Goal: Task Accomplishment & Management: Manage account settings

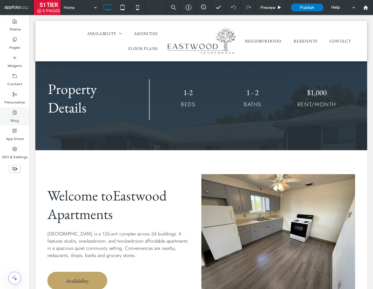
scroll to position [161, 0]
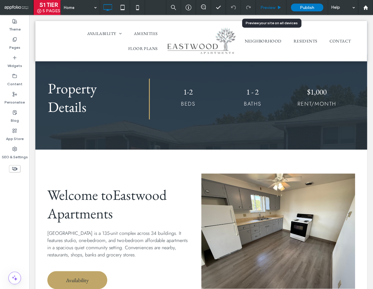
click at [264, 7] on span "Preview" at bounding box center [267, 7] width 15 height 5
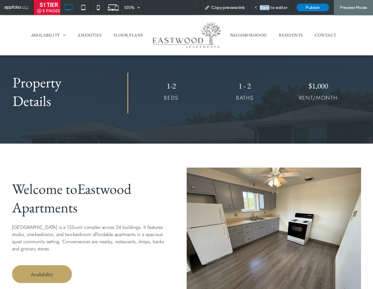
click at [264, 7] on span "Back to editor" at bounding box center [274, 7] width 28 height 5
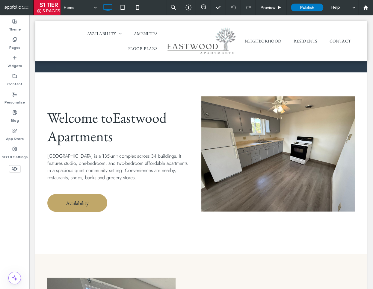
scroll to position [240, 0]
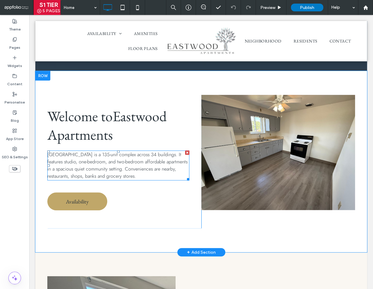
click at [91, 168] on span "[GEOGRAPHIC_DATA] is a 135-unit complex across 34 buildings. It features studio…" at bounding box center [117, 165] width 140 height 28
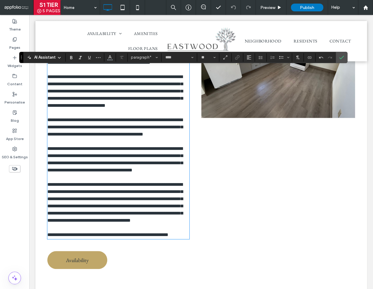
scroll to position [319, 0]
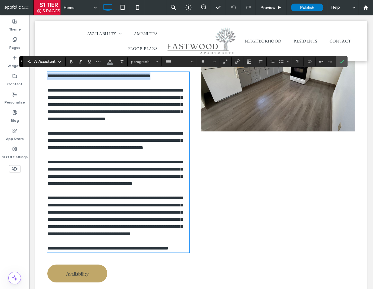
drag, startPoint x: 47, startPoint y: 76, endPoint x: 195, endPoint y: 73, distance: 147.9
click at [195, 73] on div "**********" at bounding box center [124, 158] width 154 height 284
click at [71, 61] on use "Bold" at bounding box center [71, 61] width 2 height 3
click at [70, 99] on span "**********" at bounding box center [114, 104] width 135 height 33
drag, startPoint x: 72, startPoint y: 97, endPoint x: 92, endPoint y: 97, distance: 20.4
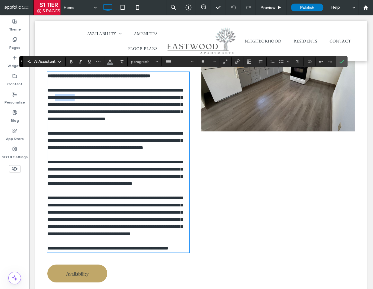
click at [92, 97] on span "**********" at bounding box center [114, 104] width 135 height 33
click at [236, 62] on use "Link" at bounding box center [237, 62] width 4 height 4
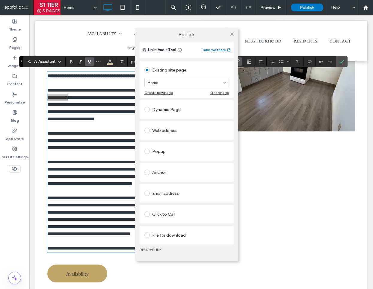
click at [158, 174] on div "Anchor" at bounding box center [186, 173] width 84 height 10
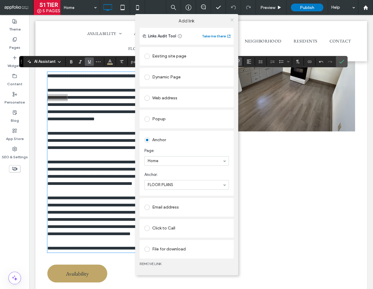
click at [230, 21] on icon at bounding box center [232, 20] width 4 height 4
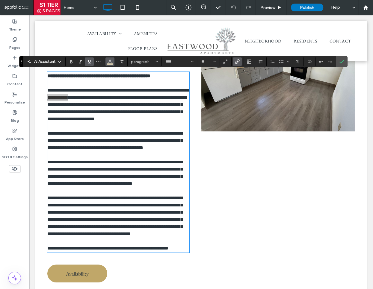
click at [108, 62] on icon "Colour" at bounding box center [109, 61] width 5 height 5
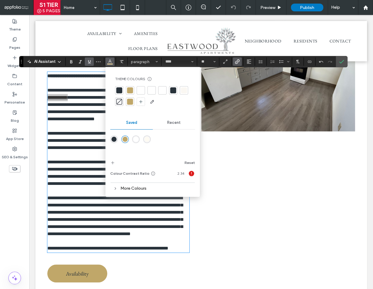
click at [120, 90] on div at bounding box center [119, 90] width 6 height 6
click at [340, 62] on use "Confirm" at bounding box center [341, 62] width 5 height 4
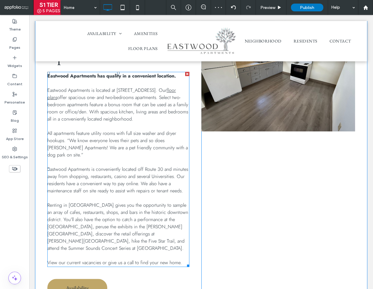
click at [133, 107] on span "offer spacious one- and two-bedrooms apartments. Select two-bedroom apartments …" at bounding box center [117, 108] width 141 height 28
type input "****"
type input "**"
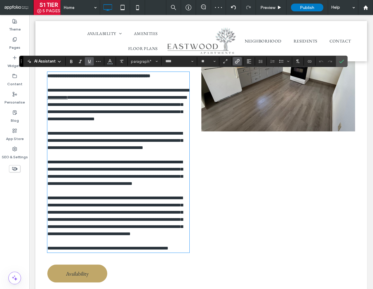
scroll to position [319, 0]
drag, startPoint x: 162, startPoint y: 120, endPoint x: 159, endPoint y: 120, distance: 3.0
click at [162, 120] on span "**********" at bounding box center [116, 108] width 139 height 26
drag, startPoint x: 157, startPoint y: 120, endPoint x: 190, endPoint y: 119, distance: 33.2
click at [190, 119] on div "**********" at bounding box center [124, 158] width 154 height 284
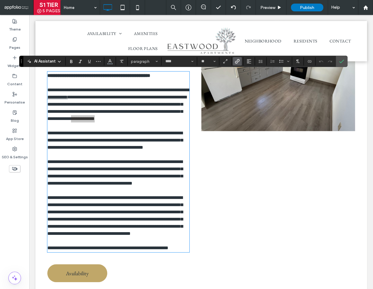
click at [240, 62] on label "Link" at bounding box center [237, 61] width 9 height 8
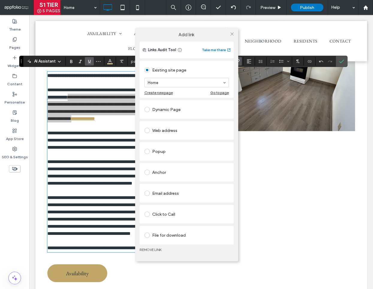
click at [163, 171] on div "Anchor" at bounding box center [186, 173] width 84 height 10
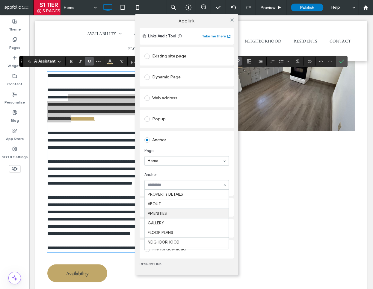
scroll to position [40, 0]
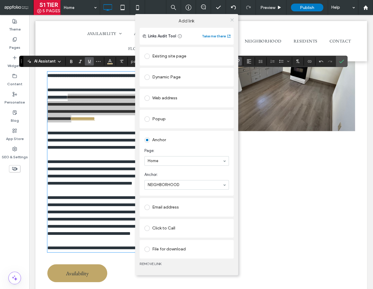
click at [233, 21] on icon at bounding box center [232, 20] width 4 height 4
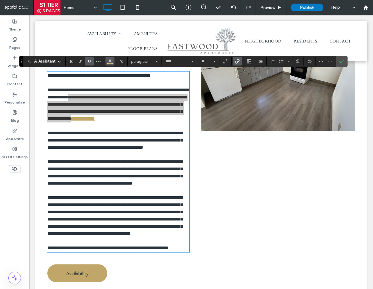
click at [106, 61] on button "Colour" at bounding box center [109, 61] width 9 height 8
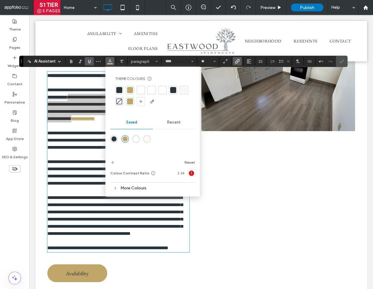
click at [119, 90] on div at bounding box center [119, 90] width 6 height 6
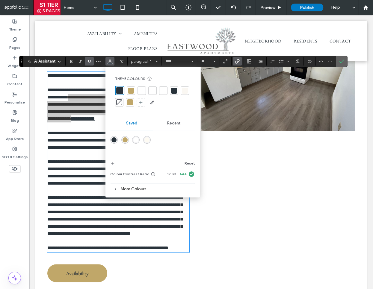
drag, startPoint x: 341, startPoint y: 60, endPoint x: 237, endPoint y: 86, distance: 107.8
click at [341, 60] on icon "Confirm" at bounding box center [341, 61] width 5 height 5
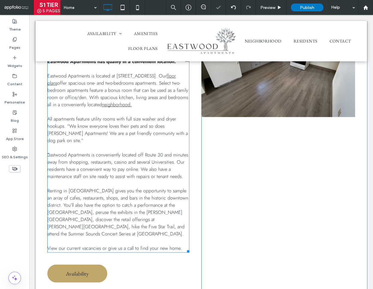
scroll to position [336, 0]
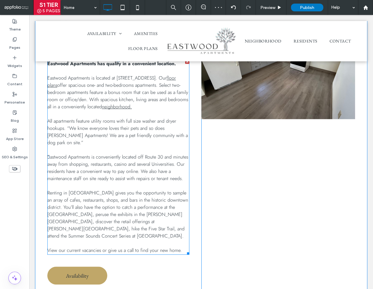
click at [124, 160] on span "Eastwood Apartments is conveniently located off Route 30 and minutes away from …" at bounding box center [117, 168] width 141 height 28
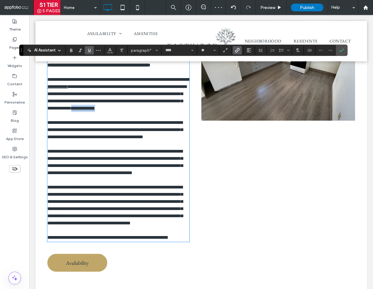
scroll to position [330, 0]
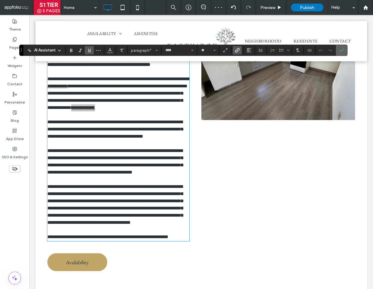
click at [339, 49] on icon "Confirm" at bounding box center [341, 50] width 5 height 5
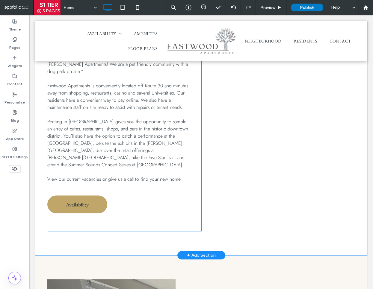
scroll to position [398, 0]
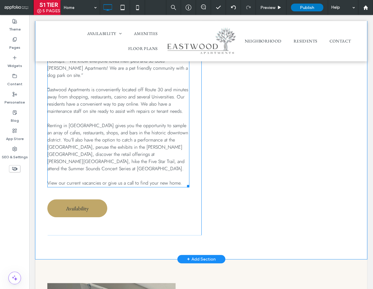
click at [121, 98] on span "Eastwood Apartments is conveniently located off Route 30 and minutes away from …" at bounding box center [117, 100] width 141 height 28
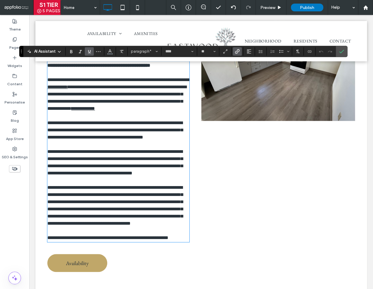
scroll to position [324, 0]
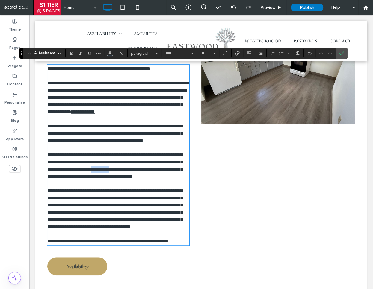
drag, startPoint x: 116, startPoint y: 170, endPoint x: 138, endPoint y: 169, distance: 21.3
click at [138, 169] on span "**********" at bounding box center [114, 166] width 135 height 26
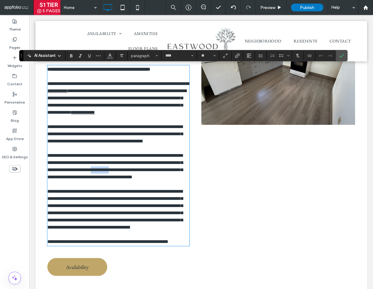
scroll to position [325, 0]
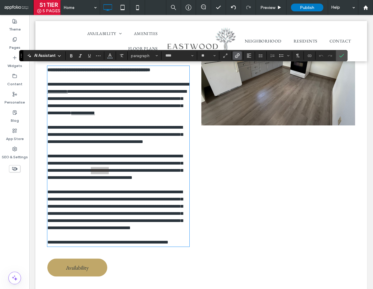
click at [238, 57] on icon "Link" at bounding box center [237, 55] width 5 height 5
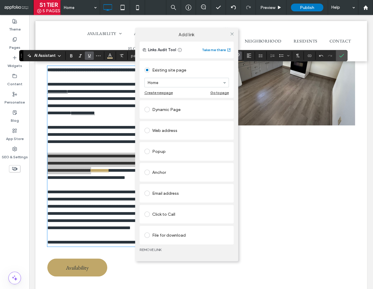
click at [159, 176] on div "Anchor" at bounding box center [186, 173] width 84 height 10
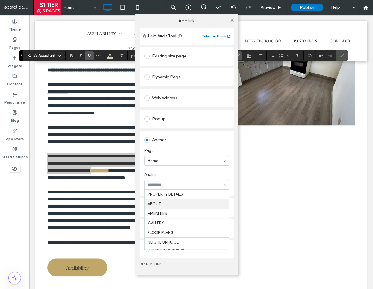
scroll to position [48, 0]
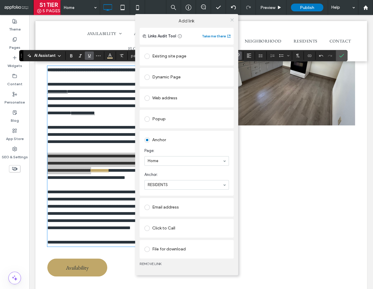
click at [232, 21] on icon at bounding box center [232, 20] width 4 height 4
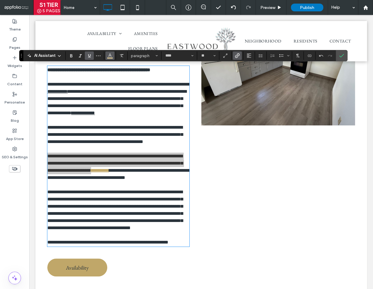
click at [110, 59] on span "Colour" at bounding box center [109, 55] width 5 height 8
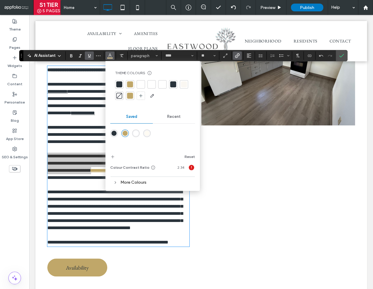
click at [119, 85] on div at bounding box center [119, 84] width 6 height 6
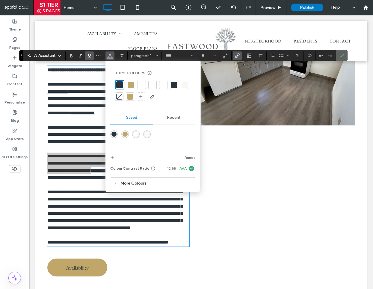
click at [342, 53] on label "Confirm" at bounding box center [341, 55] width 9 height 11
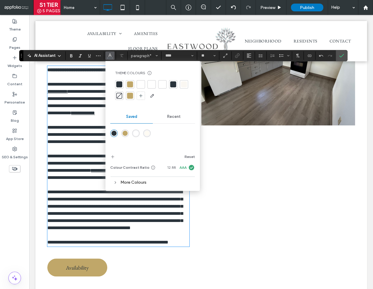
click at [60, 175] on span "**********" at bounding box center [118, 174] width 143 height 12
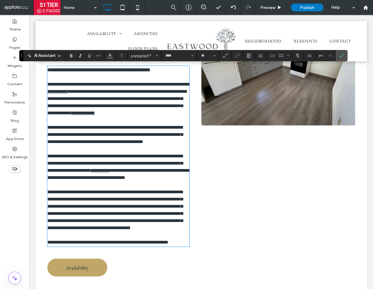
scroll to position [322, 0]
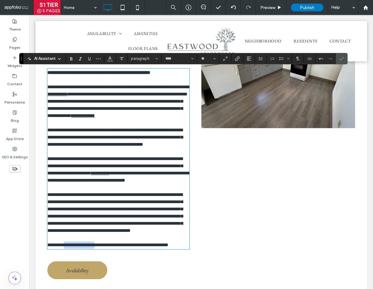
drag, startPoint x: 67, startPoint y: 246, endPoint x: 101, endPoint y: 245, distance: 33.5
click at [101, 245] on span "**********" at bounding box center [107, 245] width 121 height 4
click at [237, 59] on icon "Link" at bounding box center [237, 58] width 5 height 5
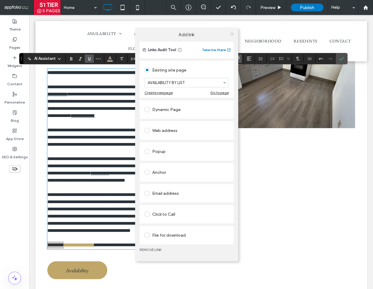
click at [231, 33] on icon at bounding box center [232, 34] width 4 height 4
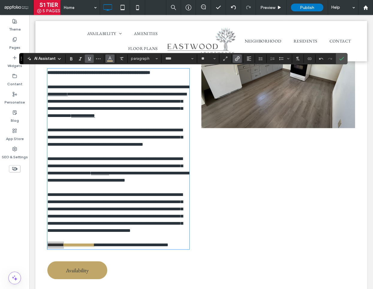
click at [107, 57] on button "Colour" at bounding box center [109, 58] width 9 height 8
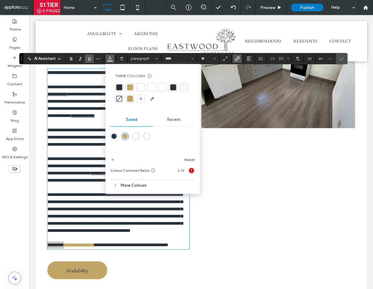
click at [121, 88] on div at bounding box center [119, 87] width 6 height 6
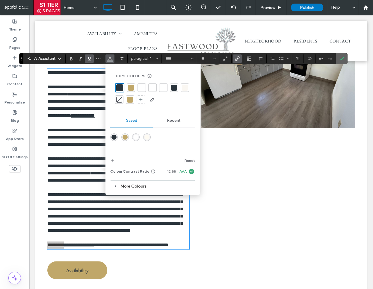
click at [339, 59] on icon "Confirm" at bounding box center [341, 58] width 5 height 5
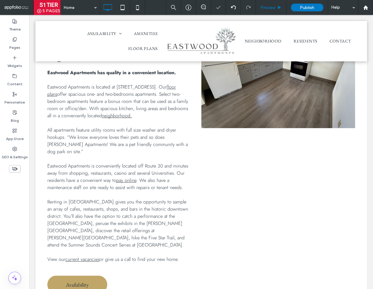
click at [266, 7] on span "Preview" at bounding box center [267, 7] width 15 height 5
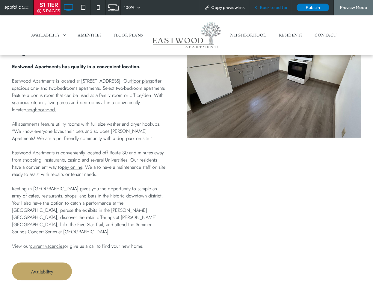
click at [284, 6] on span "Back to editor" at bounding box center [274, 7] width 28 height 5
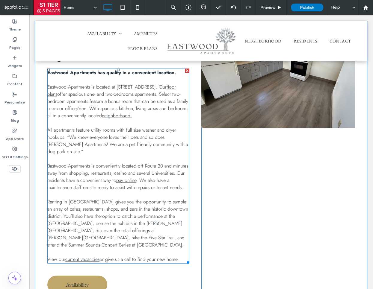
click at [112, 256] on span "or give us a call to find your new home." at bounding box center [138, 259] width 79 height 7
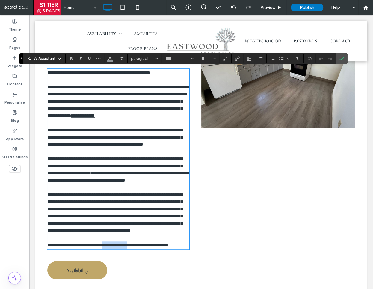
drag, startPoint x: 107, startPoint y: 247, endPoint x: 133, endPoint y: 245, distance: 25.8
click at [133, 245] on span "**********" at bounding box center [131, 245] width 74 height 4
click at [235, 60] on icon "Link" at bounding box center [237, 58] width 5 height 5
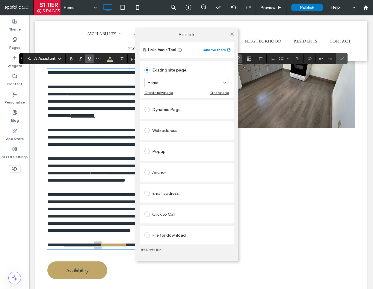
click at [154, 214] on div "Click to Call" at bounding box center [186, 215] width 84 height 10
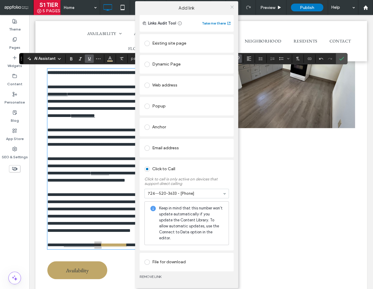
click at [230, 9] on icon at bounding box center [232, 7] width 4 height 4
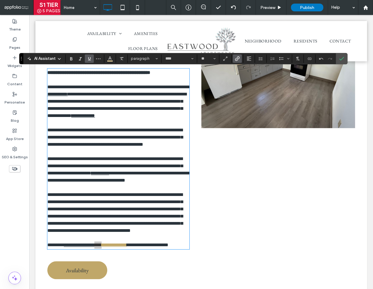
click at [104, 58] on section at bounding box center [110, 58] width 12 height 8
click at [107, 58] on icon "Colour" at bounding box center [109, 58] width 5 height 5
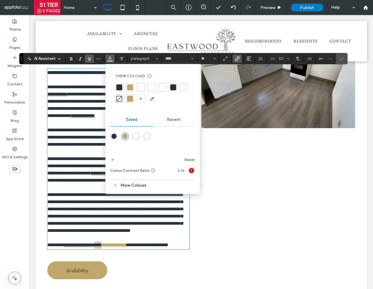
click at [121, 89] on div at bounding box center [119, 87] width 6 height 6
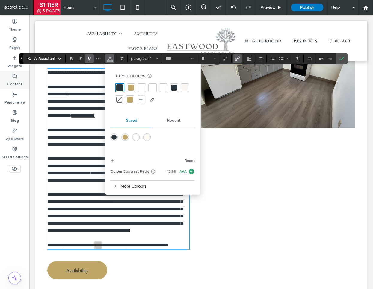
drag, startPoint x: 18, startPoint y: 88, endPoint x: 22, endPoint y: 88, distance: 3.6
click at [18, 87] on div "Content" at bounding box center [14, 80] width 29 height 18
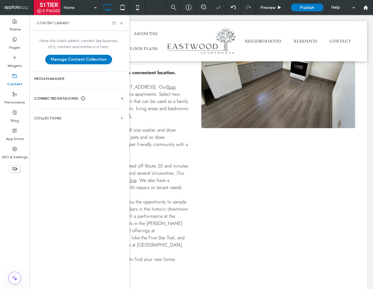
click at [57, 96] on span "CONNECTED DATA (CMS)" at bounding box center [56, 99] width 44 height 6
click at [63, 110] on section "Business info" at bounding box center [79, 113] width 91 height 14
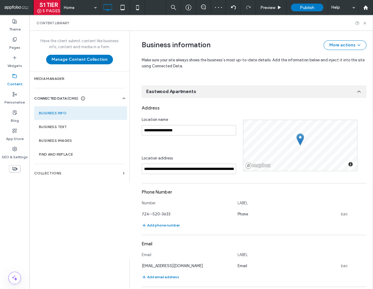
scroll to position [94, 0]
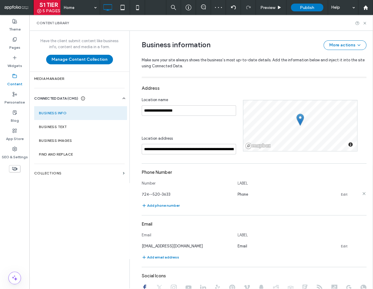
click at [341, 194] on link "Edit" at bounding box center [344, 194] width 7 height 5
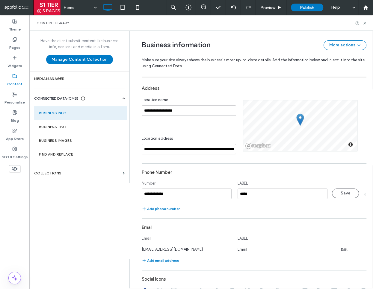
drag, startPoint x: 148, startPoint y: 193, endPoint x: 157, endPoint y: 195, distance: 8.7
click at [148, 193] on input "**********" at bounding box center [187, 194] width 90 height 10
type input "**********"
click at [340, 193] on button "Save" at bounding box center [345, 194] width 27 height 10
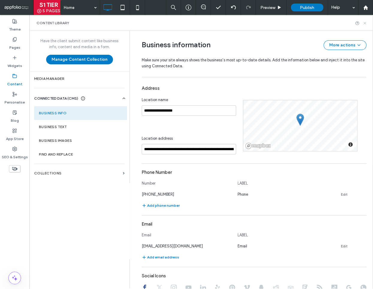
click at [365, 24] on use at bounding box center [364, 23] width 2 height 2
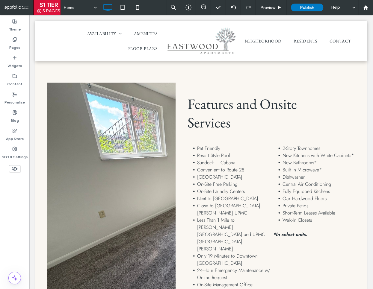
scroll to position [610, 0]
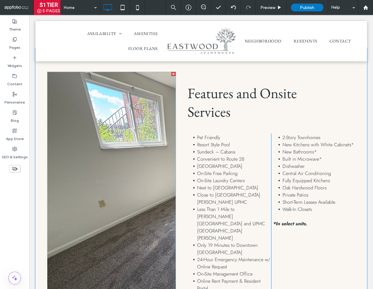
click at [204, 84] on span "Features and Onsite Services" at bounding box center [241, 102] width 109 height 37
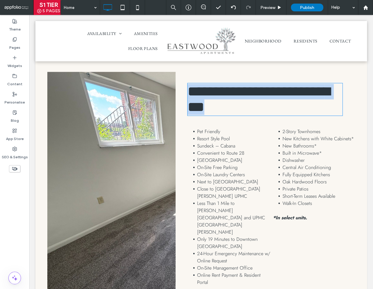
click at [204, 84] on span "**********" at bounding box center [258, 99] width 142 height 30
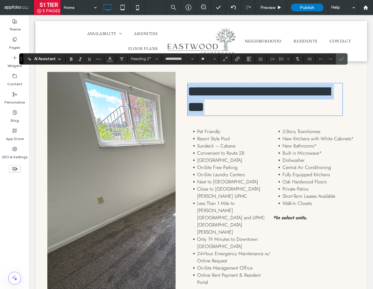
click at [213, 186] on span "Close to [GEOGRAPHIC_DATA][PERSON_NAME] UPMC" at bounding box center [228, 193] width 63 height 14
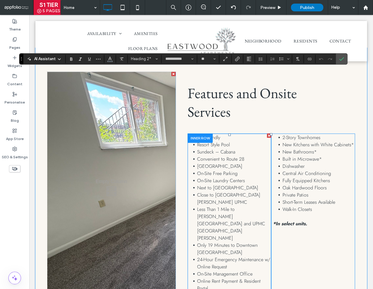
click at [213, 192] on span "Close to [GEOGRAPHIC_DATA][PERSON_NAME] UPMC" at bounding box center [228, 199] width 63 height 14
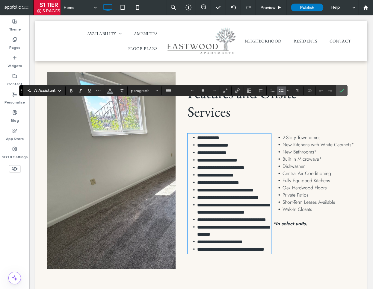
click at [213, 195] on span "**********" at bounding box center [228, 197] width 62 height 4
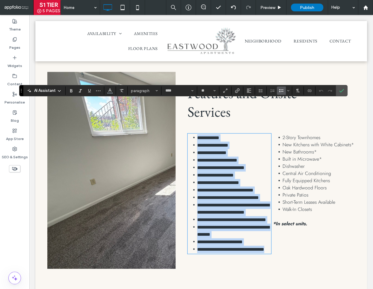
drag, startPoint x: 197, startPoint y: 106, endPoint x: 241, endPoint y: 244, distance: 145.5
click at [241, 244] on div "**********" at bounding box center [264, 170] width 179 height 197
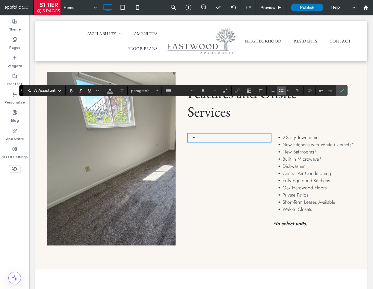
scroll to position [0, 0]
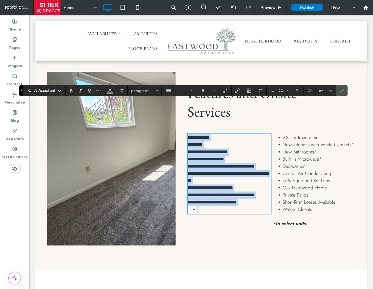
drag, startPoint x: 188, startPoint y: 104, endPoint x: 222, endPoint y: 179, distance: 82.0
click at [222, 179] on div "**********" at bounding box center [229, 173] width 84 height 79
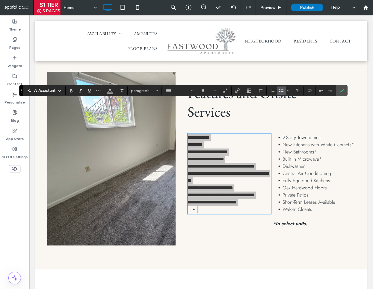
click at [281, 90] on icon "Bulleted List" at bounding box center [281, 90] width 5 height 5
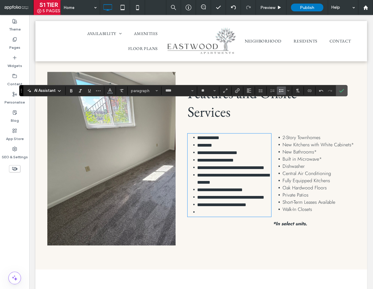
click at [205, 209] on li at bounding box center [234, 212] width 74 height 7
click at [290, 148] on span "New Bathrooms*" at bounding box center [299, 151] width 34 height 7
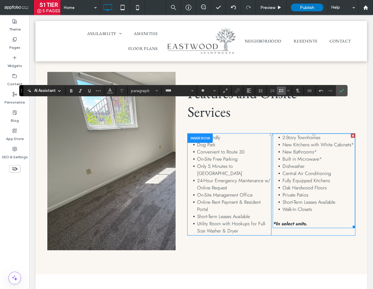
click at [290, 148] on span "New Bathrooms*" at bounding box center [299, 151] width 34 height 7
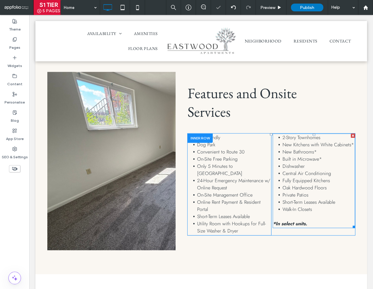
type input "****"
type input "**"
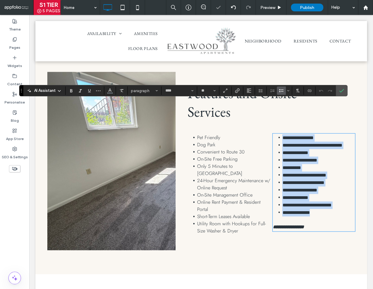
drag, startPoint x: 283, startPoint y: 105, endPoint x: 323, endPoint y: 182, distance: 86.8
click at [323, 182] on ul "**********" at bounding box center [313, 175] width 82 height 82
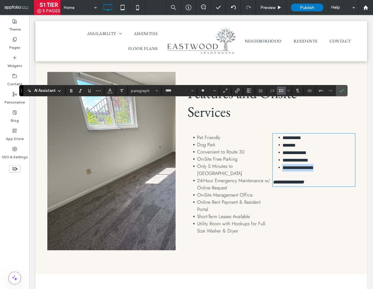
drag, startPoint x: 318, startPoint y: 133, endPoint x: 279, endPoint y: 135, distance: 38.4
click at [282, 164] on li "**********" at bounding box center [318, 167] width 73 height 7
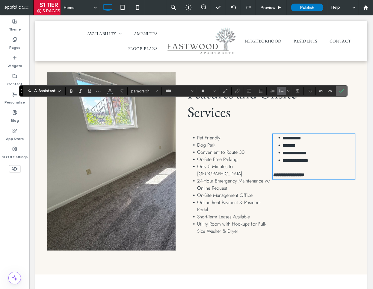
drag, startPoint x: 339, startPoint y: 91, endPoint x: 188, endPoint y: 87, distance: 150.7
click at [339, 91] on icon "Confirm" at bounding box center [341, 91] width 5 height 5
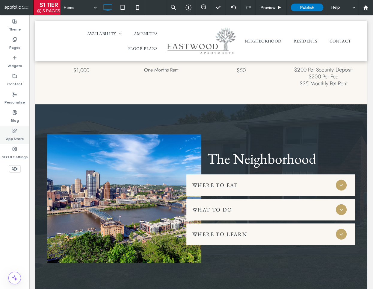
scroll to position [1393, 0]
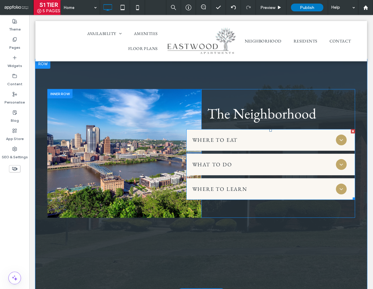
click at [216, 129] on span at bounding box center [270, 164] width 169 height 71
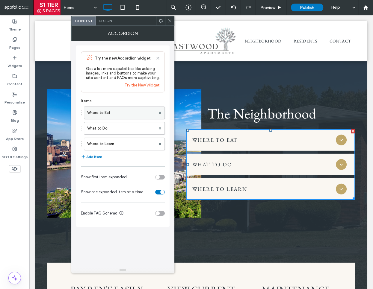
click at [128, 119] on div "Where to Eat" at bounding box center [124, 113] width 81 height 13
click at [117, 113] on label "Where to Eat" at bounding box center [121, 113] width 68 height 12
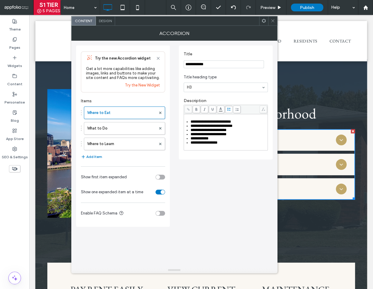
click at [210, 126] on span "**********" at bounding box center [211, 126] width 42 height 4
drag, startPoint x: 191, startPoint y: 122, endPoint x: 239, endPoint y: 149, distance: 55.5
click at [239, 149] on div "**********" at bounding box center [226, 135] width 82 height 30
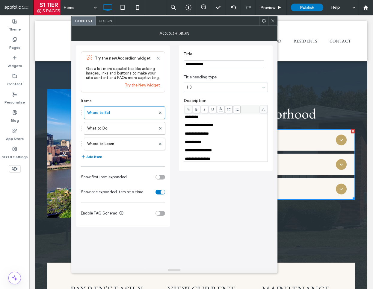
click at [194, 121] on div "Rich Text Editor" at bounding box center [226, 121] width 82 height 4
click at [194, 128] on div "Rich Text Editor" at bounding box center [226, 125] width 82 height 4
click at [195, 132] on div "Rich Text Editor" at bounding box center [226, 130] width 82 height 4
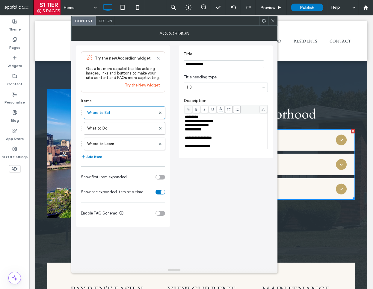
click at [196, 140] on span "**********" at bounding box center [198, 138] width 27 height 4
click at [193, 136] on div "Rich Text Editor" at bounding box center [226, 134] width 82 height 4
click at [192, 140] on div "Rich Text Editor" at bounding box center [226, 138] width 82 height 4
drag, startPoint x: 222, startPoint y: 143, endPoint x: 187, endPoint y: 116, distance: 43.2
click at [181, 116] on div "**********" at bounding box center [226, 100] width 94 height 109
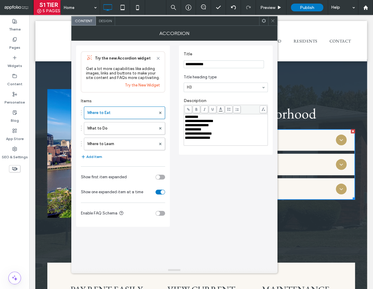
click at [228, 110] on icon at bounding box center [228, 109] width 3 height 3
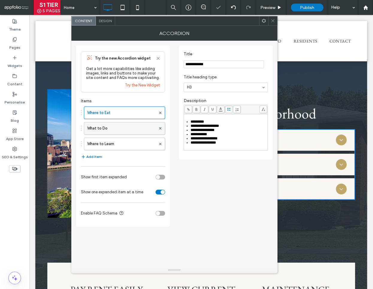
click at [122, 129] on label "What to Do" at bounding box center [121, 128] width 69 height 12
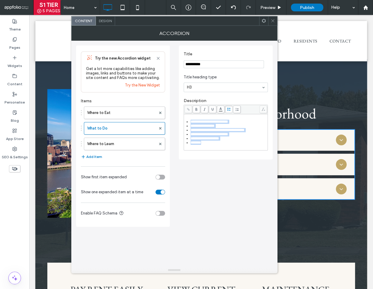
drag, startPoint x: 199, startPoint y: 140, endPoint x: 181, endPoint y: 121, distance: 25.6
click at [181, 121] on div "**********" at bounding box center [226, 103] width 94 height 114
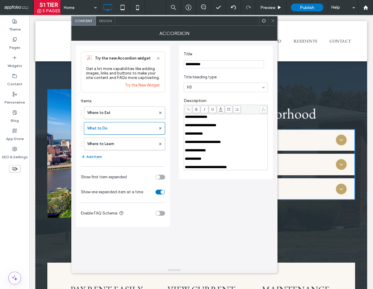
click at [193, 120] on div "Rich Text Editor" at bounding box center [226, 121] width 82 height 4
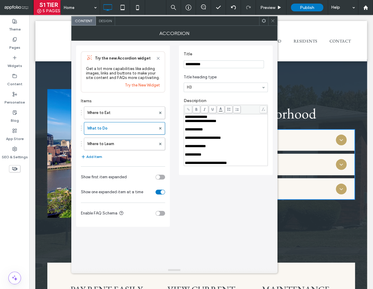
click at [194, 126] on div "Rich Text Editor" at bounding box center [226, 125] width 82 height 4
click at [195, 132] on div "Rich Text Editor" at bounding box center [226, 130] width 82 height 4
click at [196, 140] on span "**********" at bounding box center [195, 138] width 21 height 4
click at [195, 136] on div "Rich Text Editor" at bounding box center [226, 134] width 82 height 4
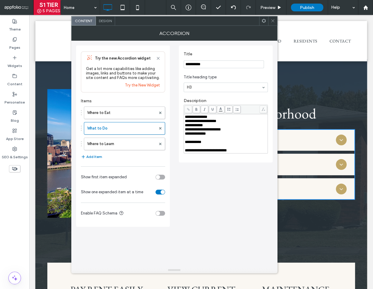
click at [197, 140] on div "Rich Text Editor" at bounding box center [226, 138] width 82 height 4
click at [193, 148] on span "**********" at bounding box center [206, 146] width 42 height 4
click at [198, 144] on div "Rich Text Editor" at bounding box center [226, 142] width 82 height 4
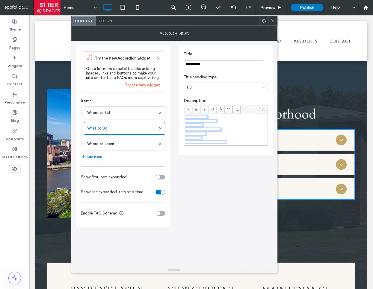
drag, startPoint x: 251, startPoint y: 148, endPoint x: 183, endPoint y: 114, distance: 76.0
click at [184, 115] on div "**********" at bounding box center [225, 130] width 82 height 30
click at [226, 111] on span at bounding box center [228, 109] width 7 height 7
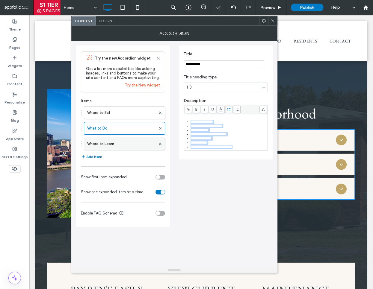
click at [118, 142] on label "Where to Learn" at bounding box center [121, 144] width 69 height 12
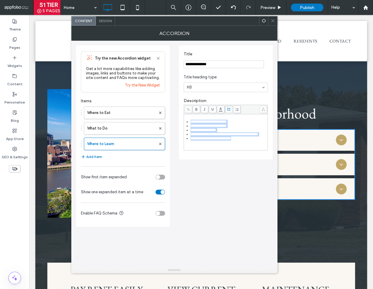
drag, startPoint x: 234, startPoint y: 142, endPoint x: 169, endPoint y: 108, distance: 73.2
click at [169, 108] on div "**********" at bounding box center [174, 134] width 196 height 186
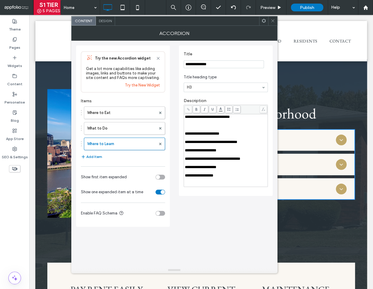
drag, startPoint x: 231, startPoint y: 118, endPoint x: 245, endPoint y: 118, distance: 13.8
click at [230, 118] on span "**********" at bounding box center [207, 117] width 45 height 4
drag, startPoint x: 245, startPoint y: 118, endPoint x: 185, endPoint y: 114, distance: 60.3
click at [185, 114] on div "**********" at bounding box center [226, 146] width 84 height 82
click at [197, 106] on span at bounding box center [195, 109] width 7 height 7
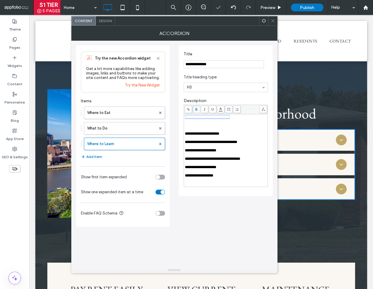
click at [198, 110] on span at bounding box center [195, 109] width 7 height 7
drag, startPoint x: 195, startPoint y: 109, endPoint x: 197, endPoint y: 119, distance: 10.0
click at [195, 109] on use at bounding box center [196, 109] width 2 height 3
drag, startPoint x: 194, startPoint y: 127, endPoint x: 194, endPoint y: 131, distance: 3.9
click at [194, 127] on div "Rich Text Editor" at bounding box center [226, 125] width 82 height 4
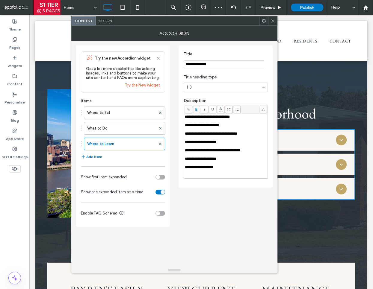
click at [187, 130] on div "Rich Text Editor" at bounding box center [226, 130] width 82 height 4
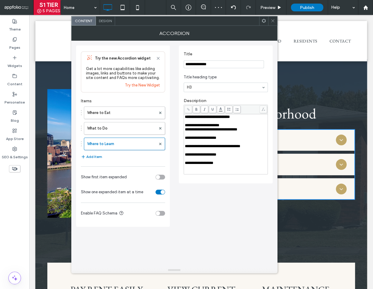
click at [192, 136] on div "Rich Text Editor" at bounding box center [226, 134] width 82 height 4
click at [192, 140] on div "Rich Text Editor" at bounding box center [226, 138] width 82 height 4
click at [194, 144] on div "Rich Text Editor" at bounding box center [226, 142] width 82 height 4
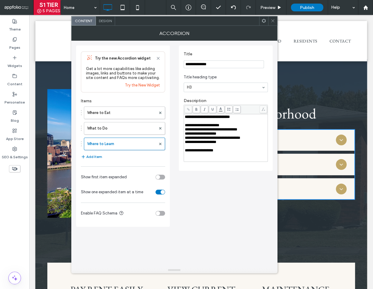
click at [192, 148] on div "Rich Text Editor" at bounding box center [226, 146] width 82 height 4
click at [190, 157] on div "Rich Text Editor" at bounding box center [226, 155] width 82 height 4
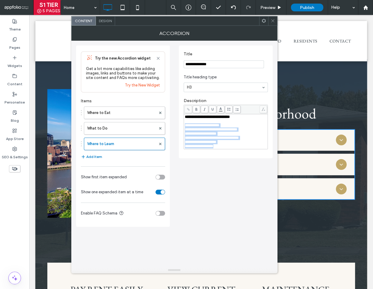
drag, startPoint x: 232, startPoint y: 148, endPoint x: 184, endPoint y: 127, distance: 52.0
click at [185, 127] on div "**********" at bounding box center [226, 132] width 82 height 34
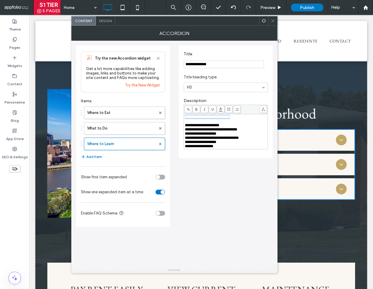
click at [228, 109] on icon at bounding box center [228, 109] width 3 height 3
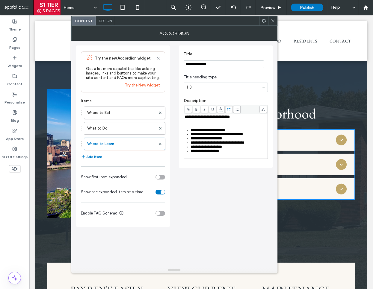
drag, startPoint x: 274, startPoint y: 22, endPoint x: 270, endPoint y: 21, distance: 3.9
click at [272, 21] on icon at bounding box center [272, 21] width 4 height 4
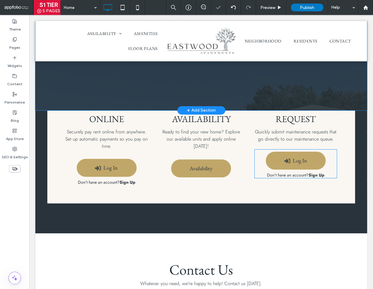
scroll to position [1612, 0]
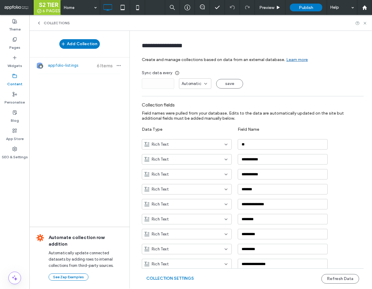
click at [19, 79] on label "Content" at bounding box center [14, 82] width 15 height 8
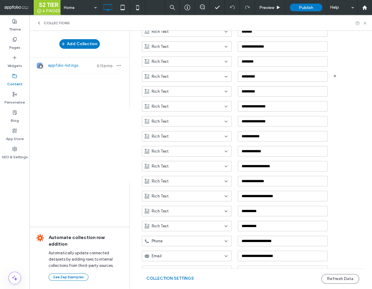
scroll to position [184, 0]
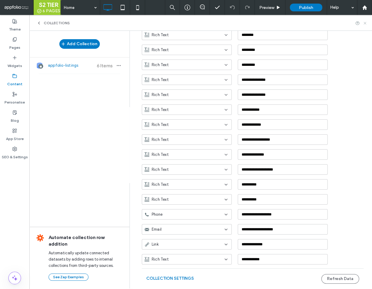
click at [363, 24] on use at bounding box center [364, 23] width 2 height 2
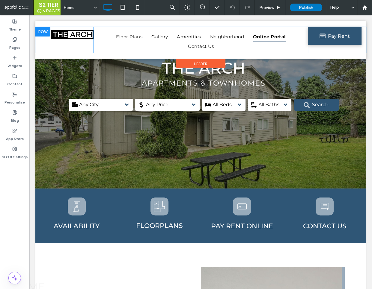
scroll to position [67, 0]
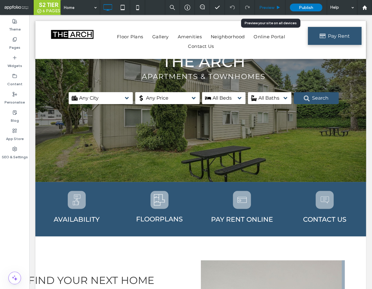
click at [267, 7] on span "Preview" at bounding box center [266, 7] width 15 height 5
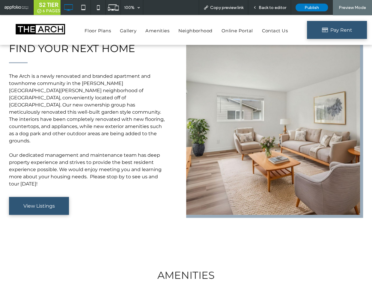
scroll to position [287, 0]
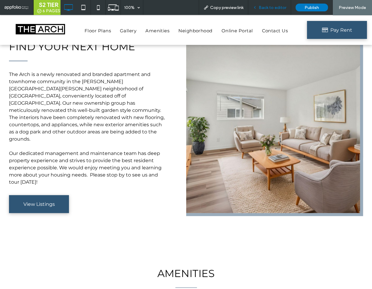
click at [274, 13] on div "Back to editor" at bounding box center [269, 7] width 43 height 15
click at [272, 10] on div "Back to editor" at bounding box center [269, 7] width 43 height 15
click at [271, 9] on span "Back to editor" at bounding box center [272, 7] width 28 height 5
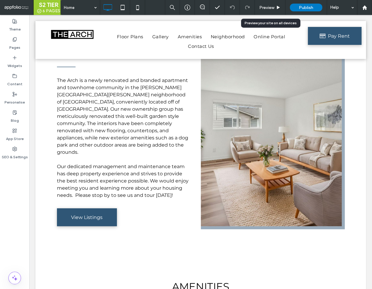
click at [271, 9] on span "Preview" at bounding box center [266, 7] width 15 height 5
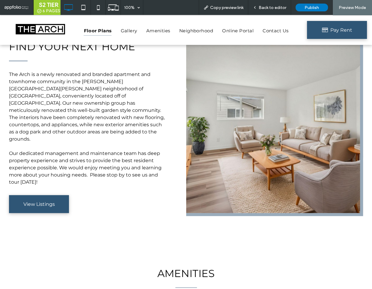
click at [96, 31] on span "Floor Plans" at bounding box center [98, 31] width 28 height 10
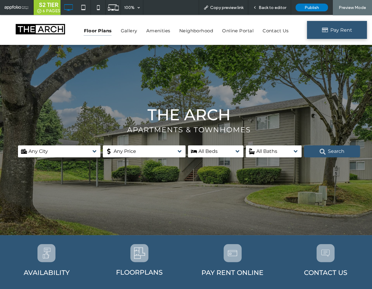
scroll to position [943, 0]
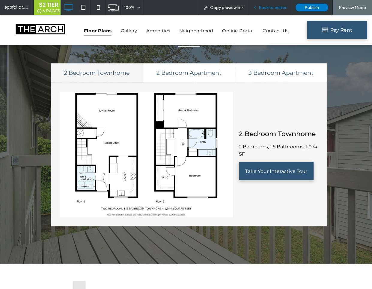
click at [280, 5] on span "Back to editor" at bounding box center [272, 7] width 28 height 5
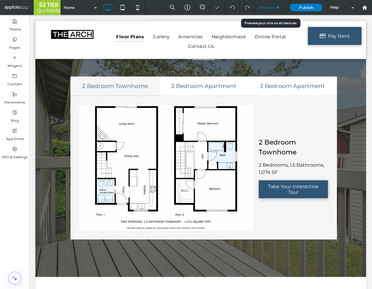
scroll to position [957, 0]
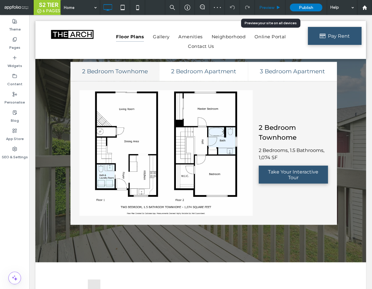
click at [271, 7] on span "Preview" at bounding box center [266, 7] width 15 height 5
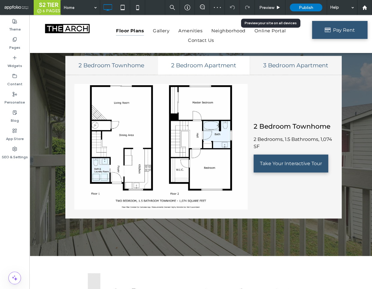
scroll to position [951, 0]
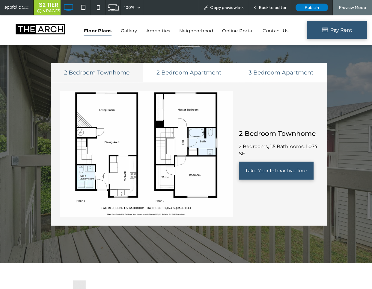
click at [281, 129] on p "2 Bedroom Townhome" at bounding box center [278, 134] width 79 height 10
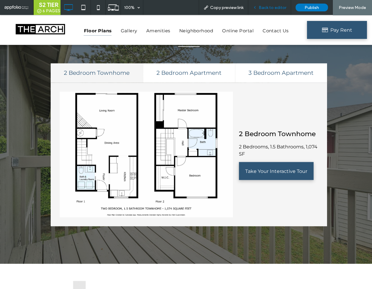
click at [276, 8] on span "Back to editor" at bounding box center [272, 7] width 28 height 5
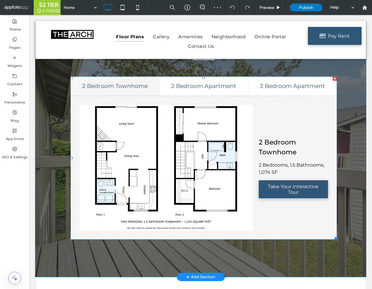
scroll to position [957, 0]
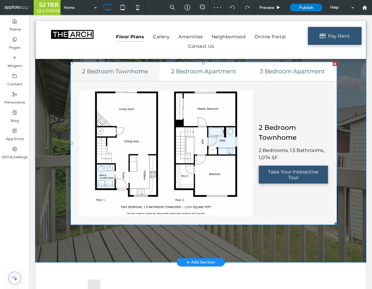
click at [263, 127] on span at bounding box center [203, 143] width 266 height 163
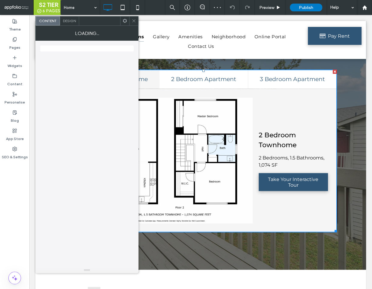
scroll to position [965, 0]
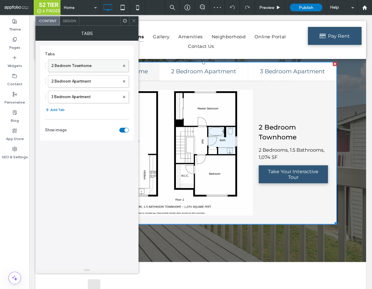
click at [82, 69] on label "2 Bedroom Townhome" at bounding box center [85, 66] width 68 height 12
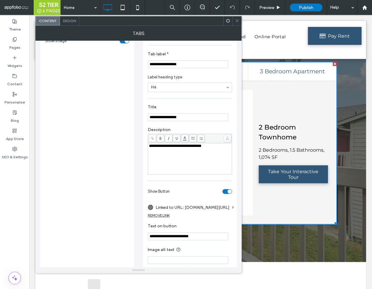
scroll to position [99, 0]
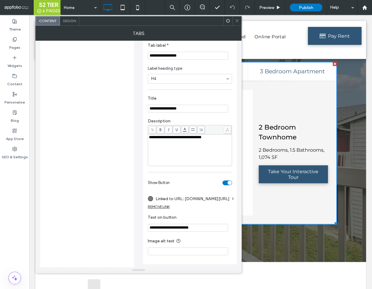
click at [235, 21] on icon at bounding box center [236, 21] width 4 height 4
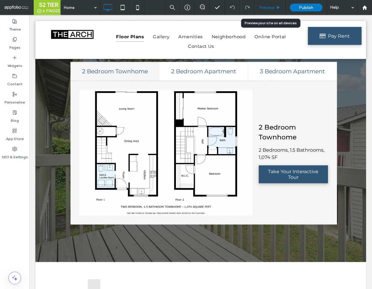
click at [272, 10] on div "Preview" at bounding box center [269, 7] width 31 height 15
click at [270, 9] on span "Preview" at bounding box center [266, 7] width 15 height 5
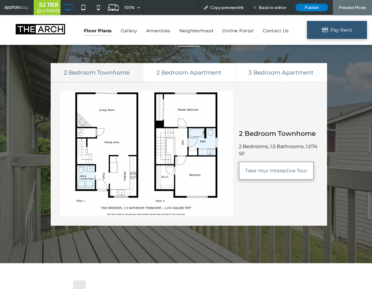
scroll to position [943, 0]
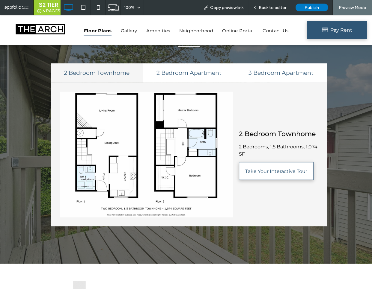
click at [259, 165] on span "Take Your Interactive Tour" at bounding box center [276, 171] width 74 height 12
click at [295, 164] on link "Take Your Interactive Tour" at bounding box center [276, 171] width 75 height 18
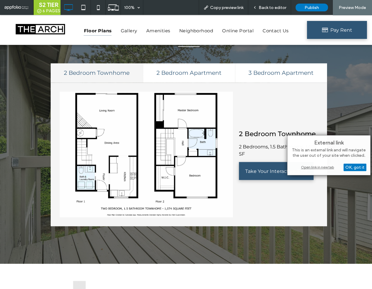
click at [318, 169] on div "Open link in new tab" at bounding box center [328, 167] width 75 height 6
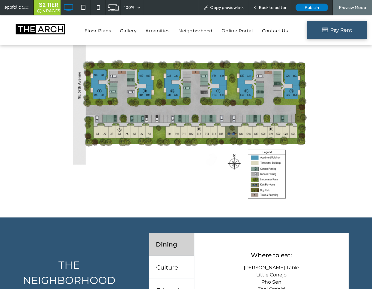
scroll to position [1214, 0]
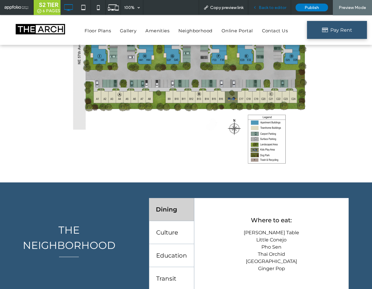
click at [275, 8] on span "Back to editor" at bounding box center [272, 7] width 28 height 5
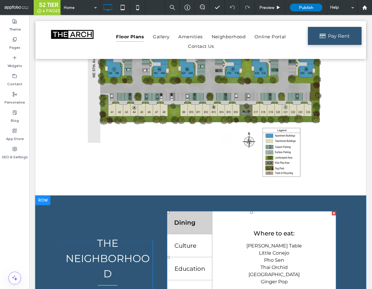
click at [234, 216] on span at bounding box center [251, 257] width 169 height 92
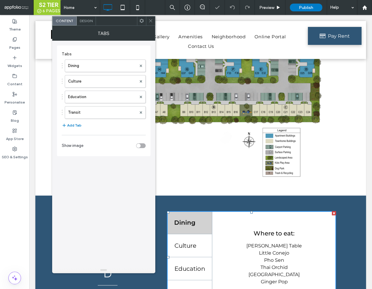
scroll to position [1222, 0]
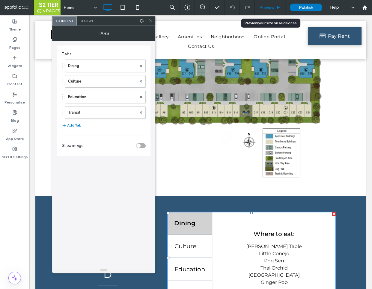
drag, startPoint x: 272, startPoint y: 10, endPoint x: 268, endPoint y: 8, distance: 5.2
click at [272, 10] on div "Preview" at bounding box center [269, 7] width 31 height 15
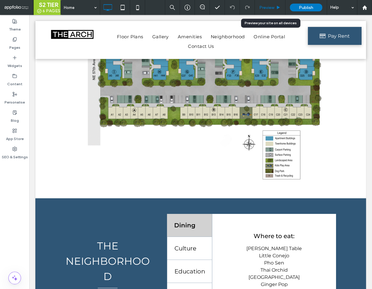
click at [266, 7] on span "Preview" at bounding box center [266, 7] width 15 height 5
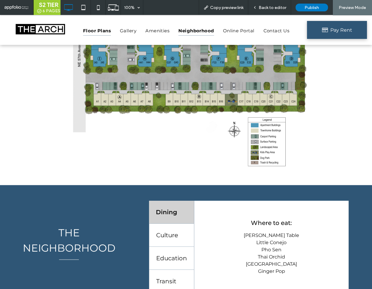
click at [192, 31] on span "Neighborhood" at bounding box center [195, 31] width 35 height 10
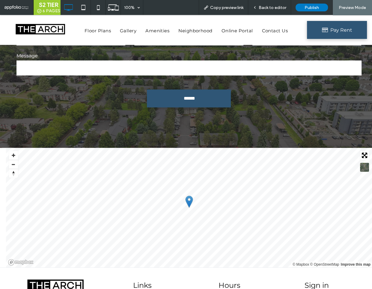
scroll to position [2069, 0]
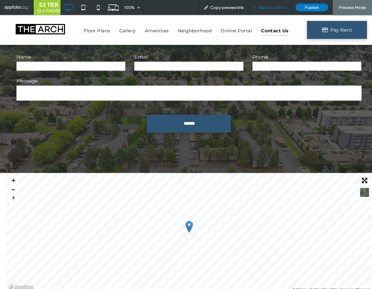
click at [275, 10] on div "Back to editor" at bounding box center [269, 7] width 43 height 15
click at [272, 9] on span "Back to editor" at bounding box center [272, 7] width 28 height 5
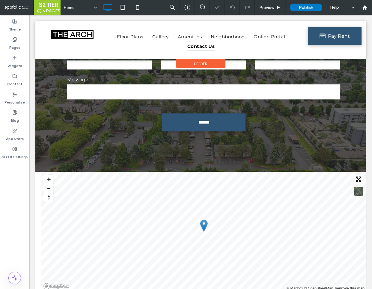
scroll to position [2098, 0]
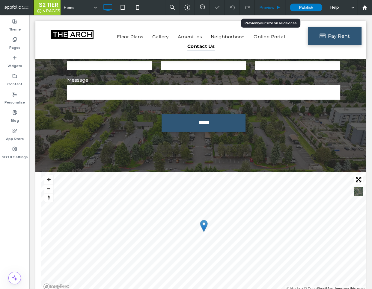
click at [277, 9] on icon at bounding box center [278, 7] width 4 height 4
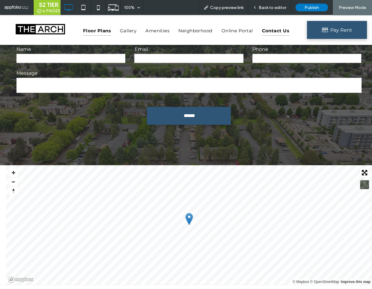
scroll to position [2069, 0]
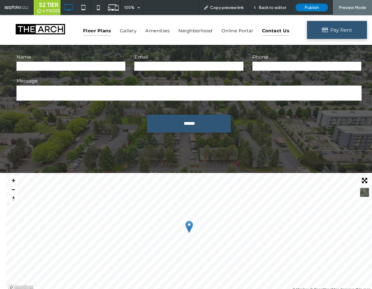
click at [108, 31] on span "Floor Plans" at bounding box center [97, 31] width 28 height 10
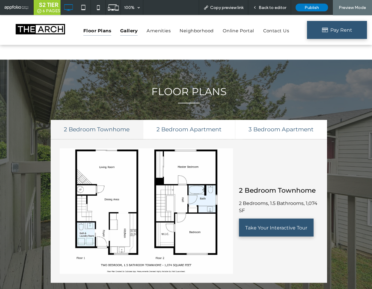
click at [125, 31] on span "Gallery" at bounding box center [128, 31] width 17 height 10
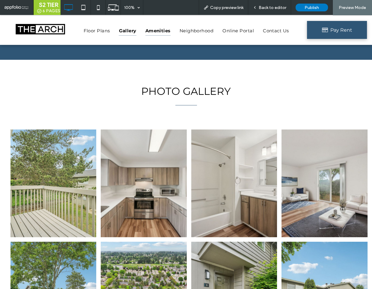
click at [157, 32] on span "Amenities" at bounding box center [157, 31] width 25 height 10
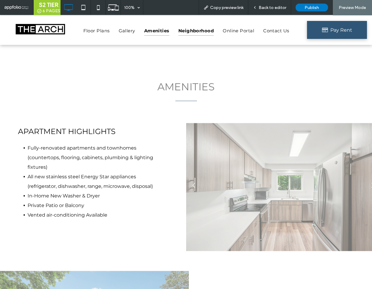
click at [192, 33] on span "Neighborhood" at bounding box center [195, 31] width 35 height 10
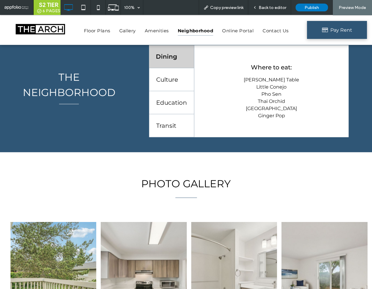
scroll to position [1337, 0]
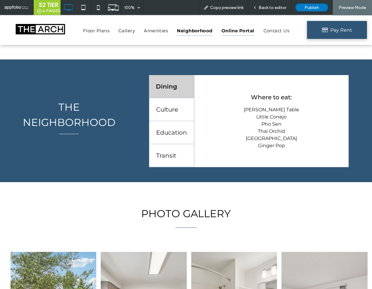
click at [229, 33] on span "Online Portal" at bounding box center [237, 31] width 33 height 10
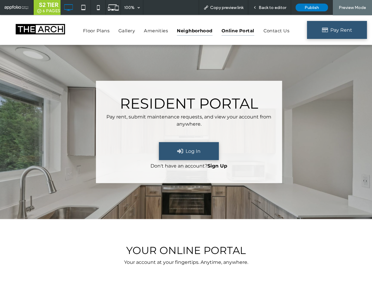
drag, startPoint x: 202, startPoint y: 32, endPoint x: 208, endPoint y: 47, distance: 16.5
click at [202, 32] on span "Neighborhood" at bounding box center [194, 31] width 35 height 10
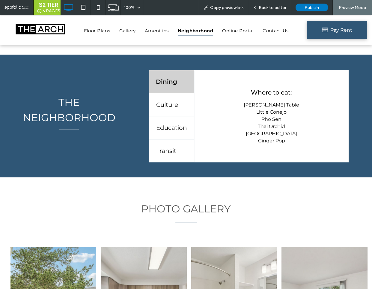
scroll to position [1397, 0]
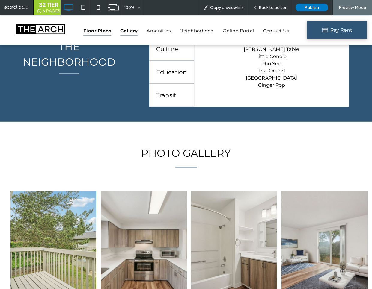
click at [87, 28] on span "Floor Plans" at bounding box center [97, 31] width 28 height 10
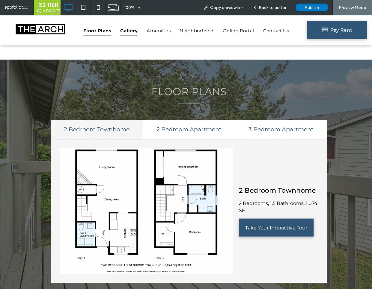
click at [118, 31] on link "Gallery" at bounding box center [129, 31] width 26 height 10
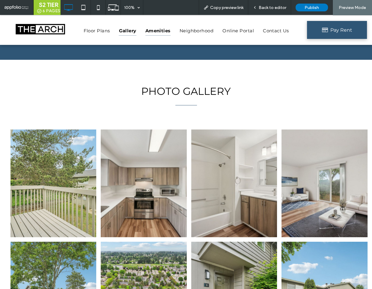
click at [156, 32] on span "Amenities" at bounding box center [157, 31] width 25 height 10
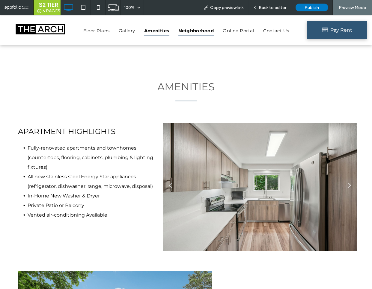
click at [186, 33] on span "Neighborhood" at bounding box center [195, 31] width 35 height 10
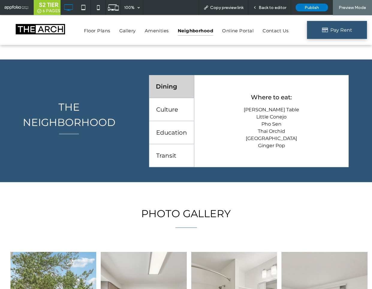
scroll to position [1336, 0]
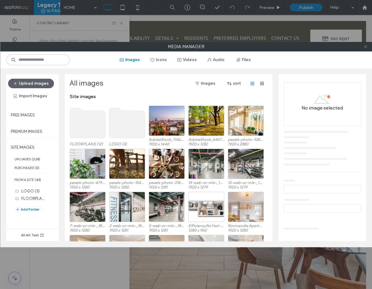
click at [368, 47] on div at bounding box center [365, 46] width 9 height 9
click at [363, 48] on icon at bounding box center [365, 47] width 4 height 4
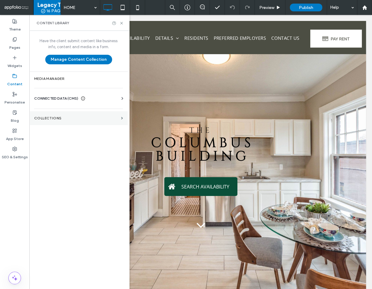
click at [48, 117] on label "COLLECTIONS" at bounding box center [76, 118] width 84 height 4
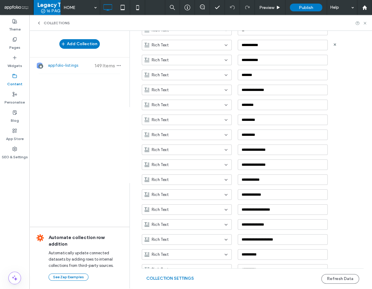
scroll to position [117, 0]
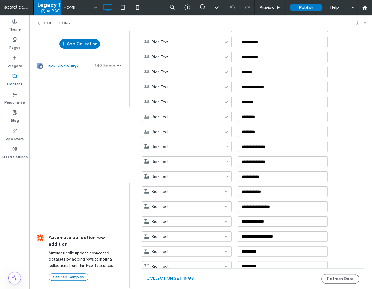
click at [363, 23] on icon at bounding box center [364, 23] width 4 height 4
